Goal: Task Accomplishment & Management: Manage account settings

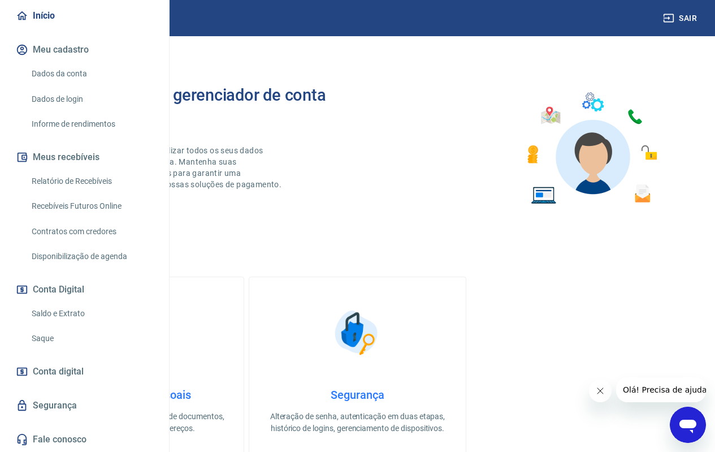
scroll to position [139, 0]
click at [80, 310] on link "Saldo e Extrato" at bounding box center [91, 313] width 128 height 23
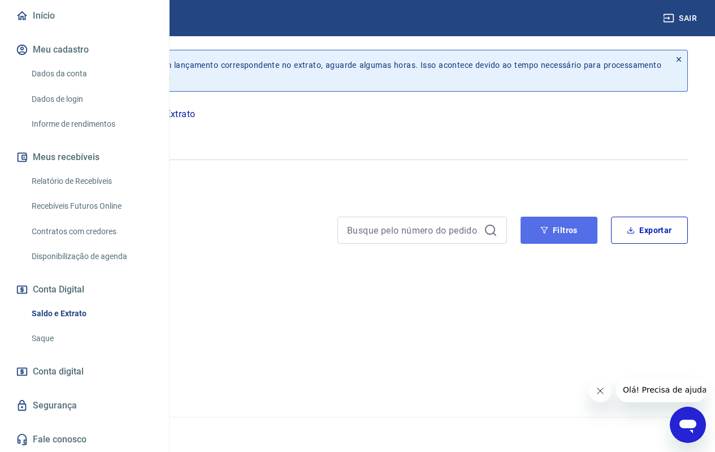
click at [560, 225] on div "Se o saldo aumentar sem um lançamento correspondente no extrato, aguarde alguma…" at bounding box center [358, 219] width 688 height 367
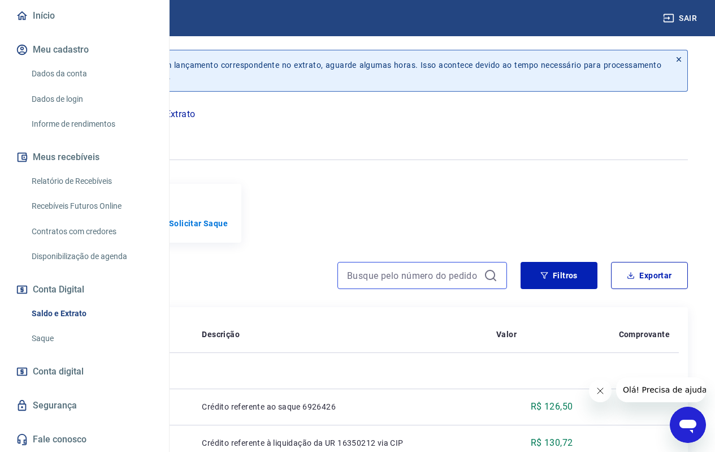
click at [468, 284] on input at bounding box center [413, 275] width 132 height 17
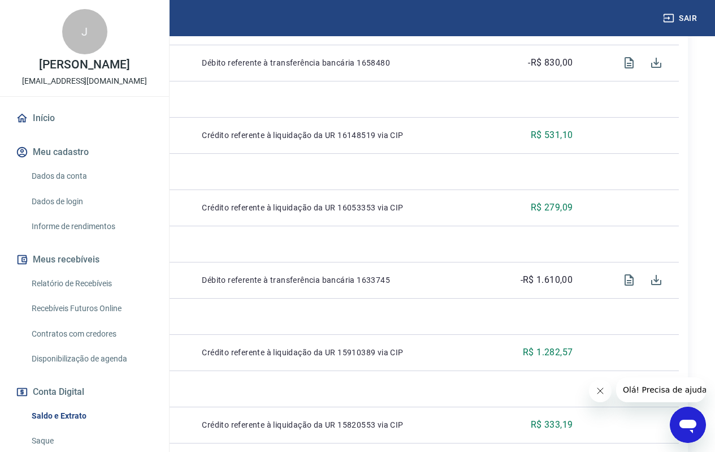
click at [668, 14] on icon "button" at bounding box center [668, 17] width 11 height 11
